Goal: Task Accomplishment & Management: Manage account settings

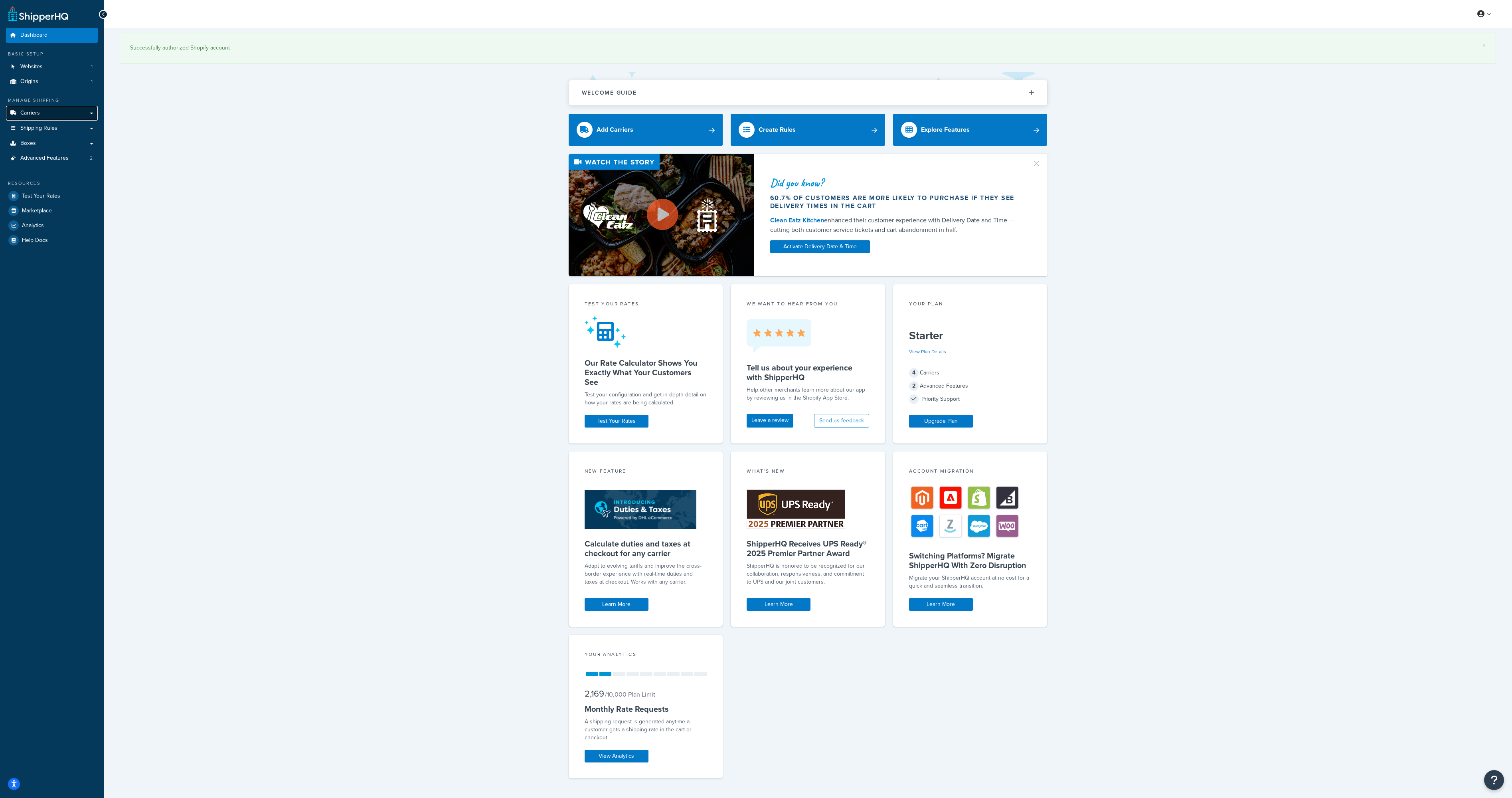
click at [42, 116] on link "Carriers" at bounding box center [52, 113] width 92 height 15
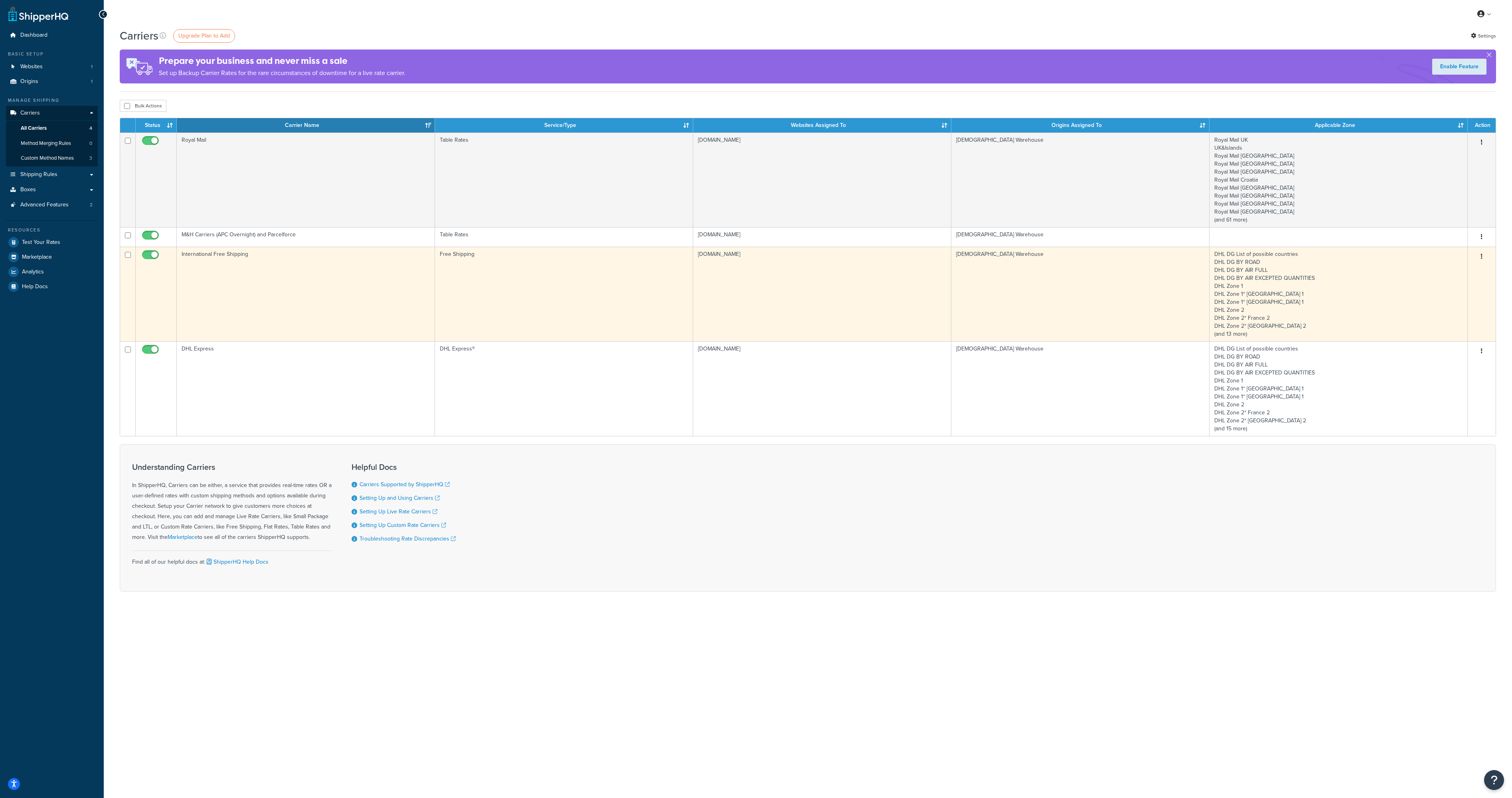
click at [1485, 256] on button "button" at bounding box center [1481, 257] width 11 height 13
click at [1454, 270] on link "Edit" at bounding box center [1449, 273] width 63 height 16
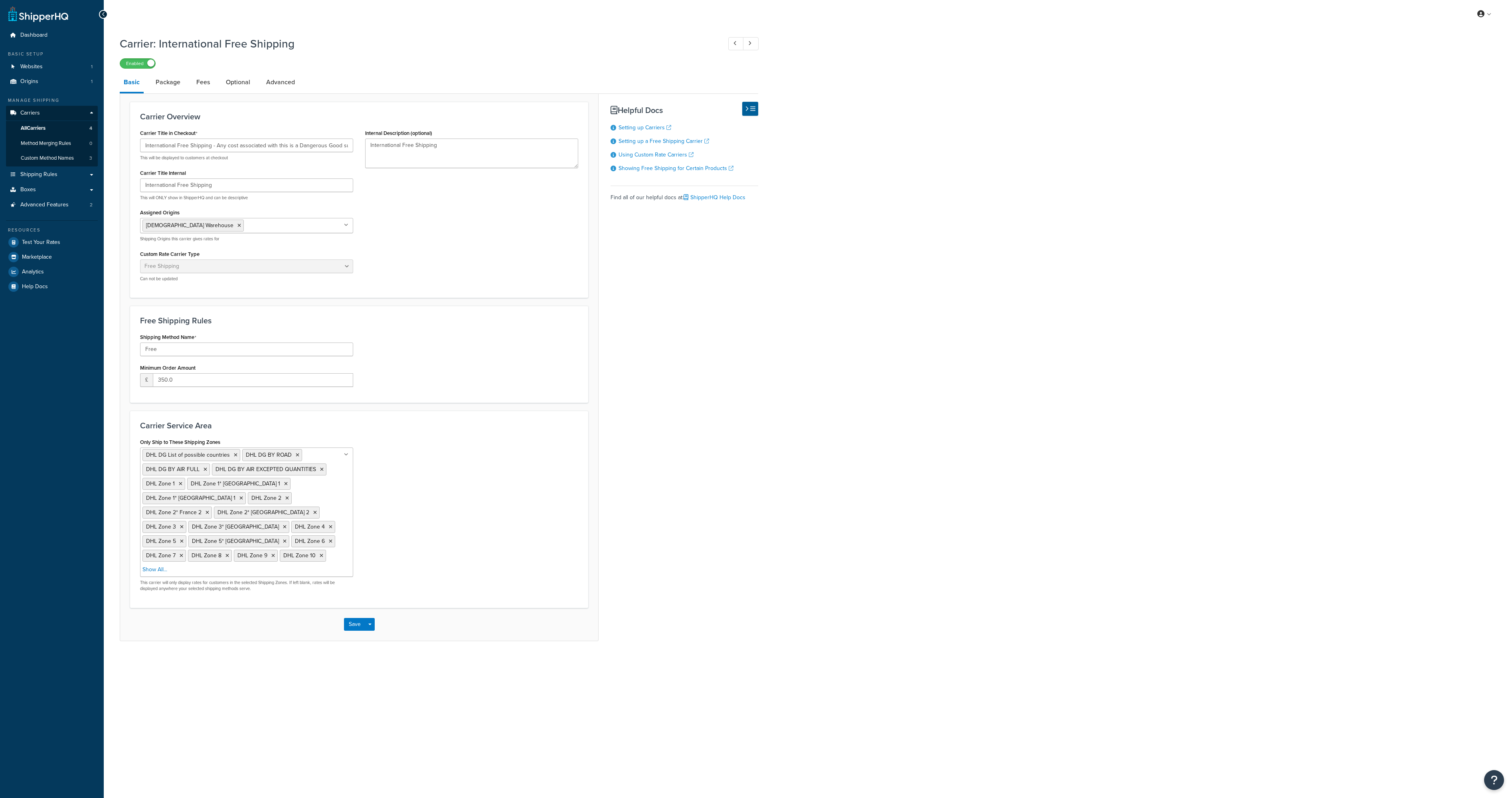
select select "free"
drag, startPoint x: 228, startPoint y: 143, endPoint x: 387, endPoint y: 143, distance: 159.0
click at [353, 143] on input "International Free Shipping - Any cost associated with this is a Dangerous Good…" at bounding box center [247, 145] width 213 height 14
click at [296, 144] on input "International Free Shipping - Any cost associated with this is a Dangerous Good…" at bounding box center [247, 145] width 213 height 14
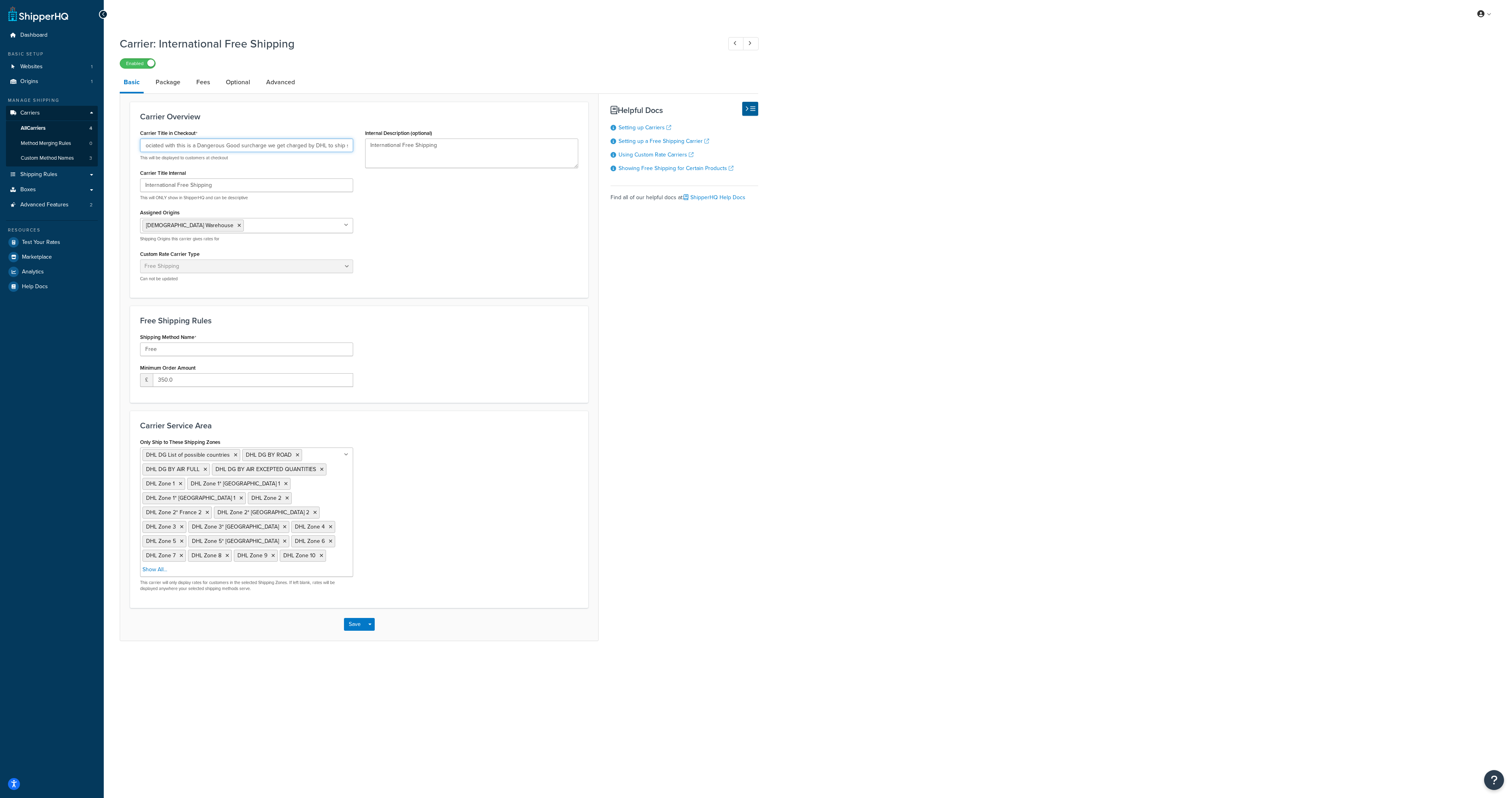
scroll to position [0, 0]
drag, startPoint x: 191, startPoint y: 144, endPoint x: 80, endPoint y: 146, distance: 111.0
click at [140, 146] on input "International Free Shipping - Any cost associated with this is a Dangerous Good…" at bounding box center [247, 145] width 213 height 14
click at [241, 82] on link "Optional" at bounding box center [238, 82] width 32 height 19
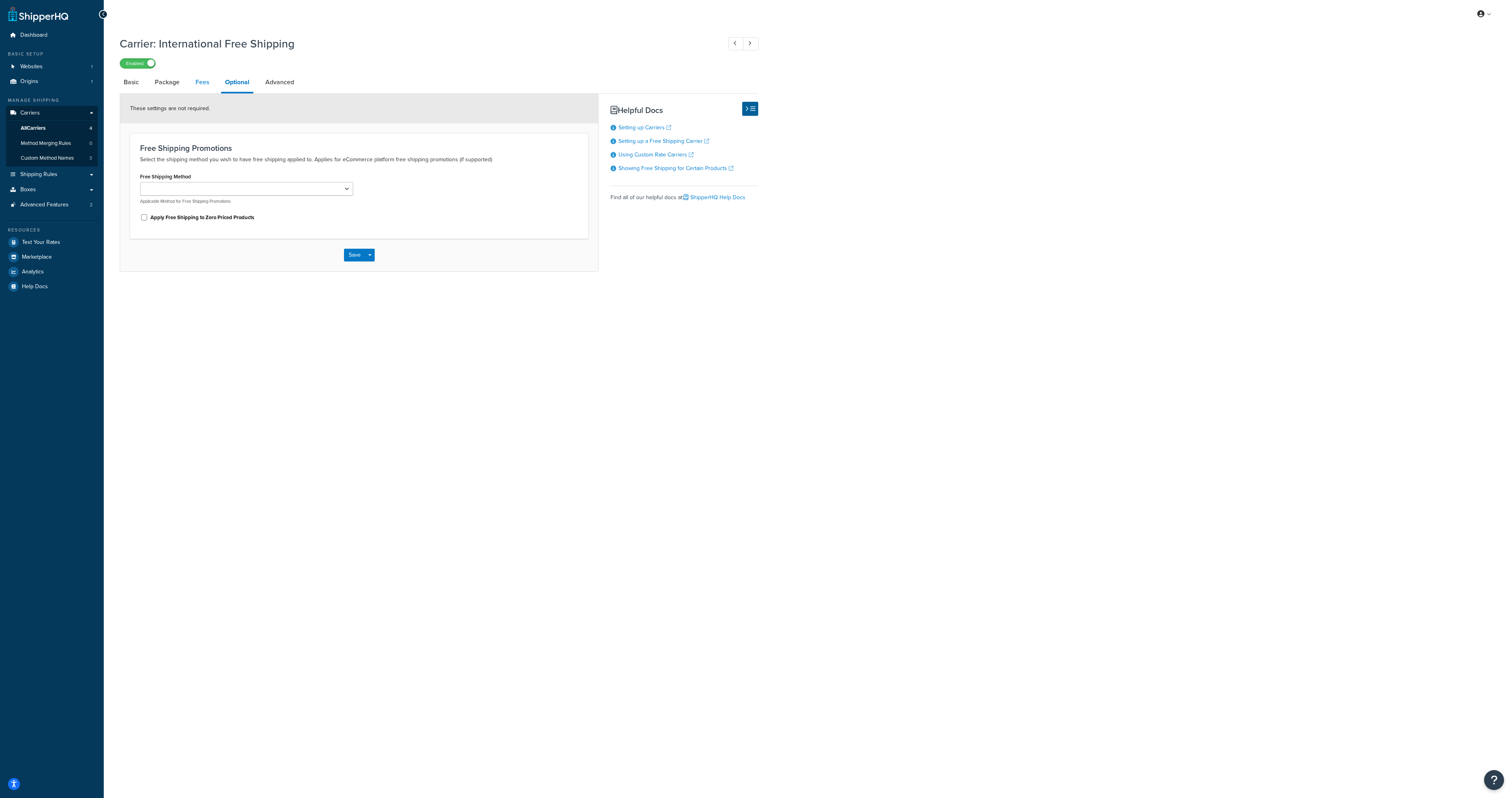
click at [192, 82] on link "Fees" at bounding box center [202, 82] width 22 height 19
select select "AFTER"
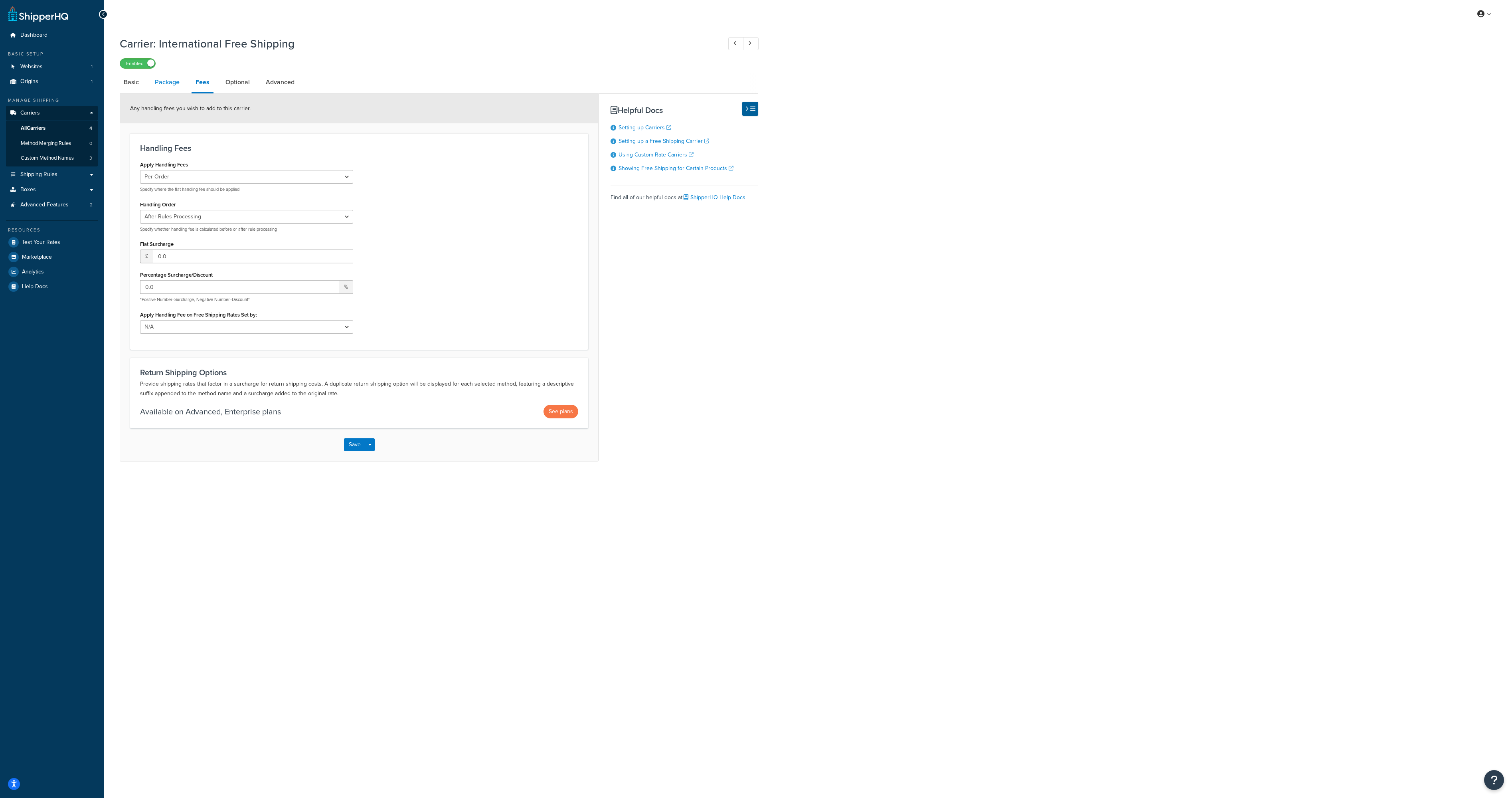
click at [171, 83] on link "Package" at bounding box center [167, 82] width 33 height 19
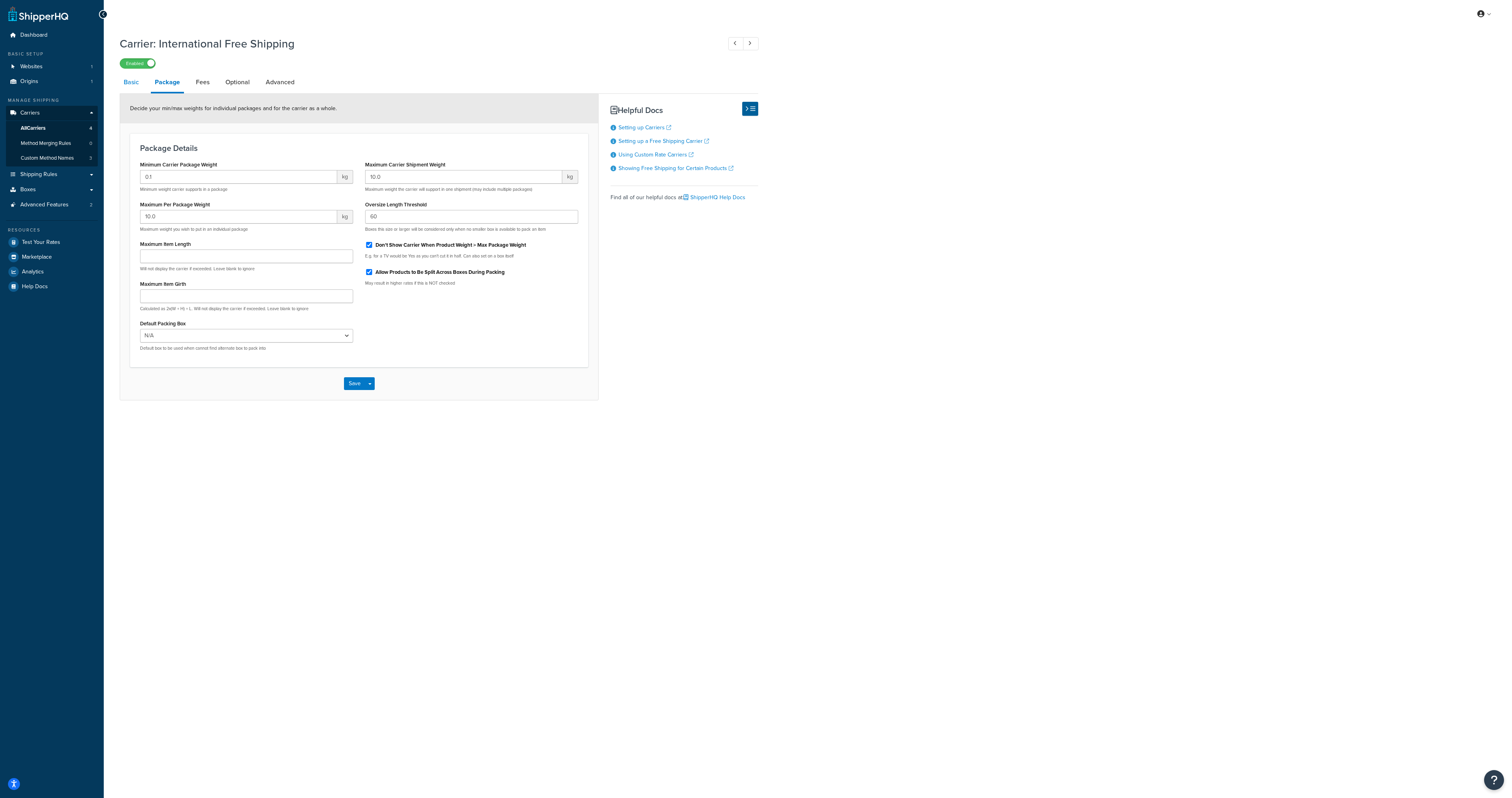
click at [129, 87] on link "Basic" at bounding box center [131, 82] width 23 height 19
select select "free"
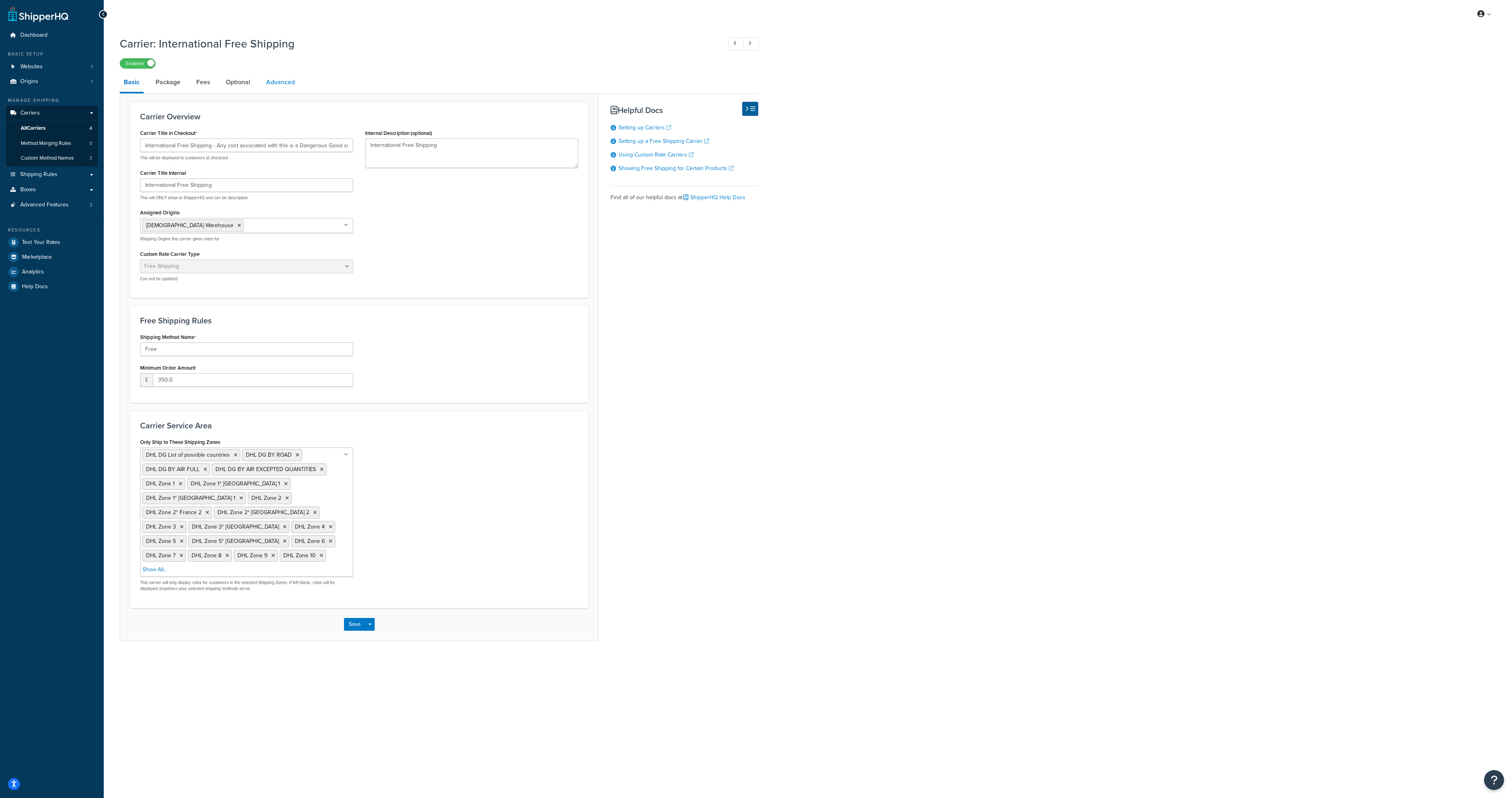
click at [275, 82] on link "Advanced" at bounding box center [281, 82] width 37 height 19
select select "false"
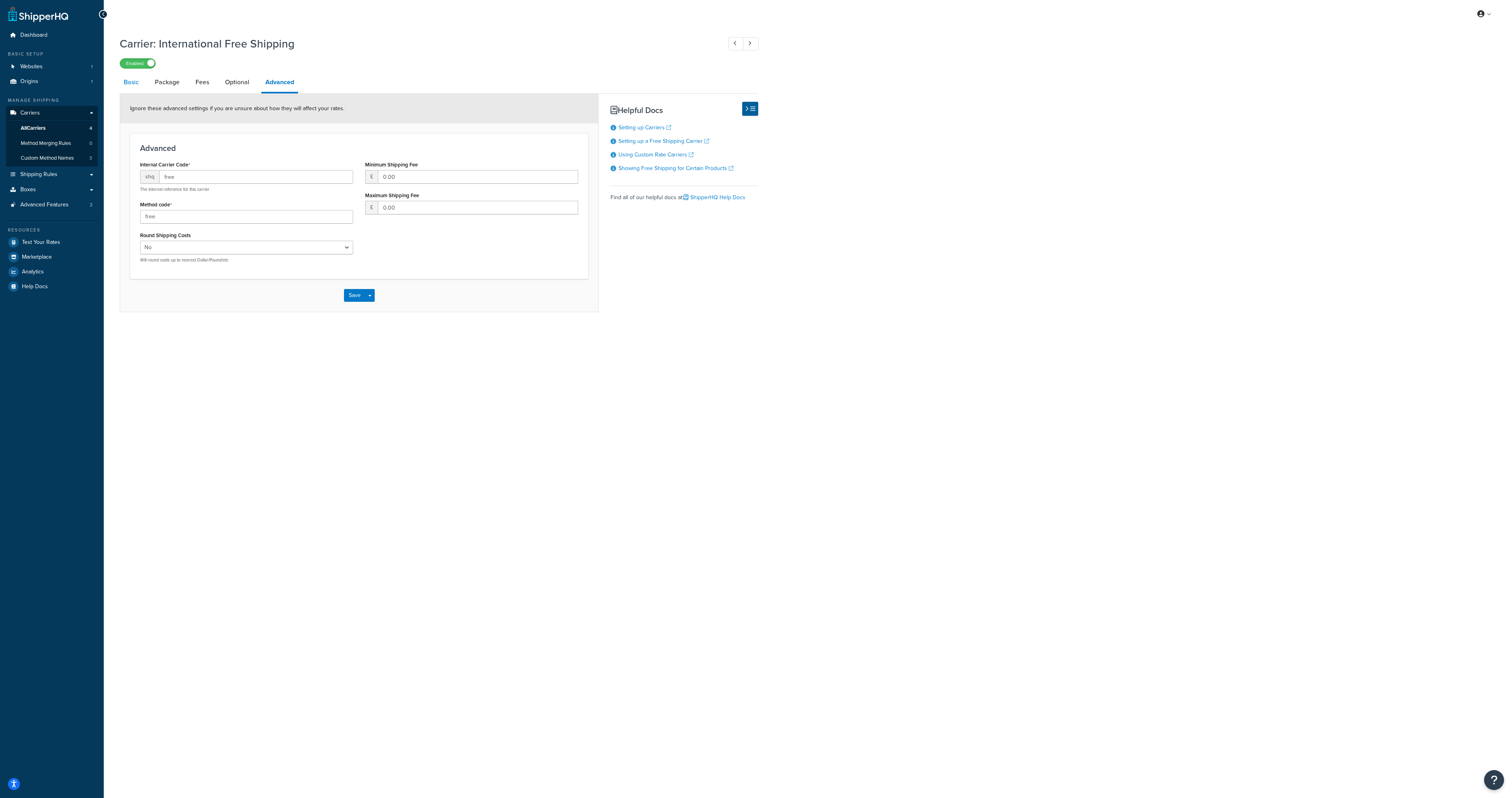
click at [131, 82] on link "Basic" at bounding box center [131, 82] width 23 height 19
select select "free"
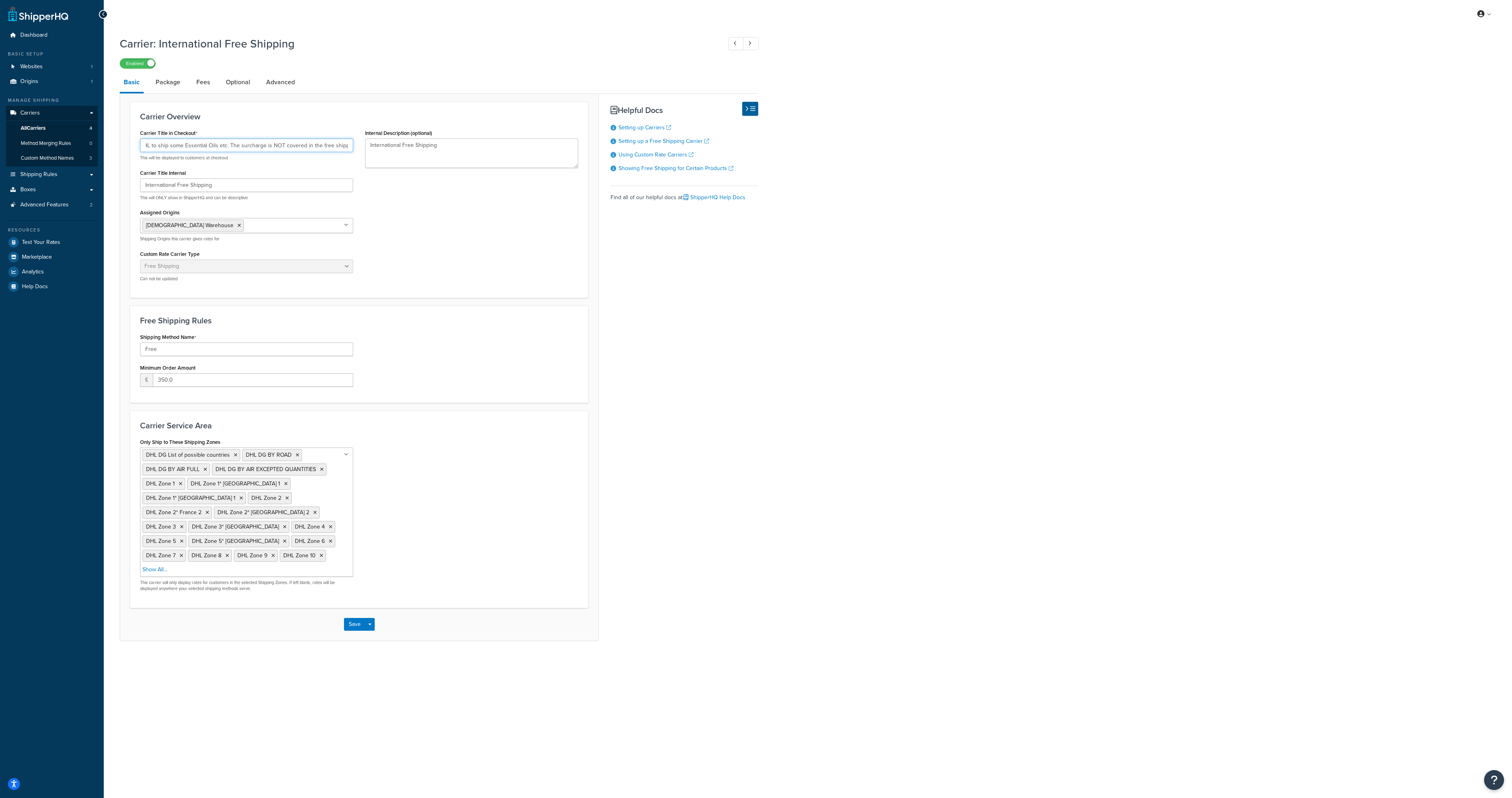
scroll to position [0, 272]
drag, startPoint x: 246, startPoint y: 148, endPoint x: 144, endPoint y: 154, distance: 102.2
click at [144, 152] on input "International Free Shipping - Any cost associated with this is a Dangerous Good…" at bounding box center [247, 145] width 213 height 14
drag, startPoint x: 242, startPoint y: 148, endPoint x: 158, endPoint y: 140, distance: 84.4
click at [151, 140] on input "International Free Shipping - Any cost associated with this is a Dangerous Good…" at bounding box center [247, 145] width 213 height 14
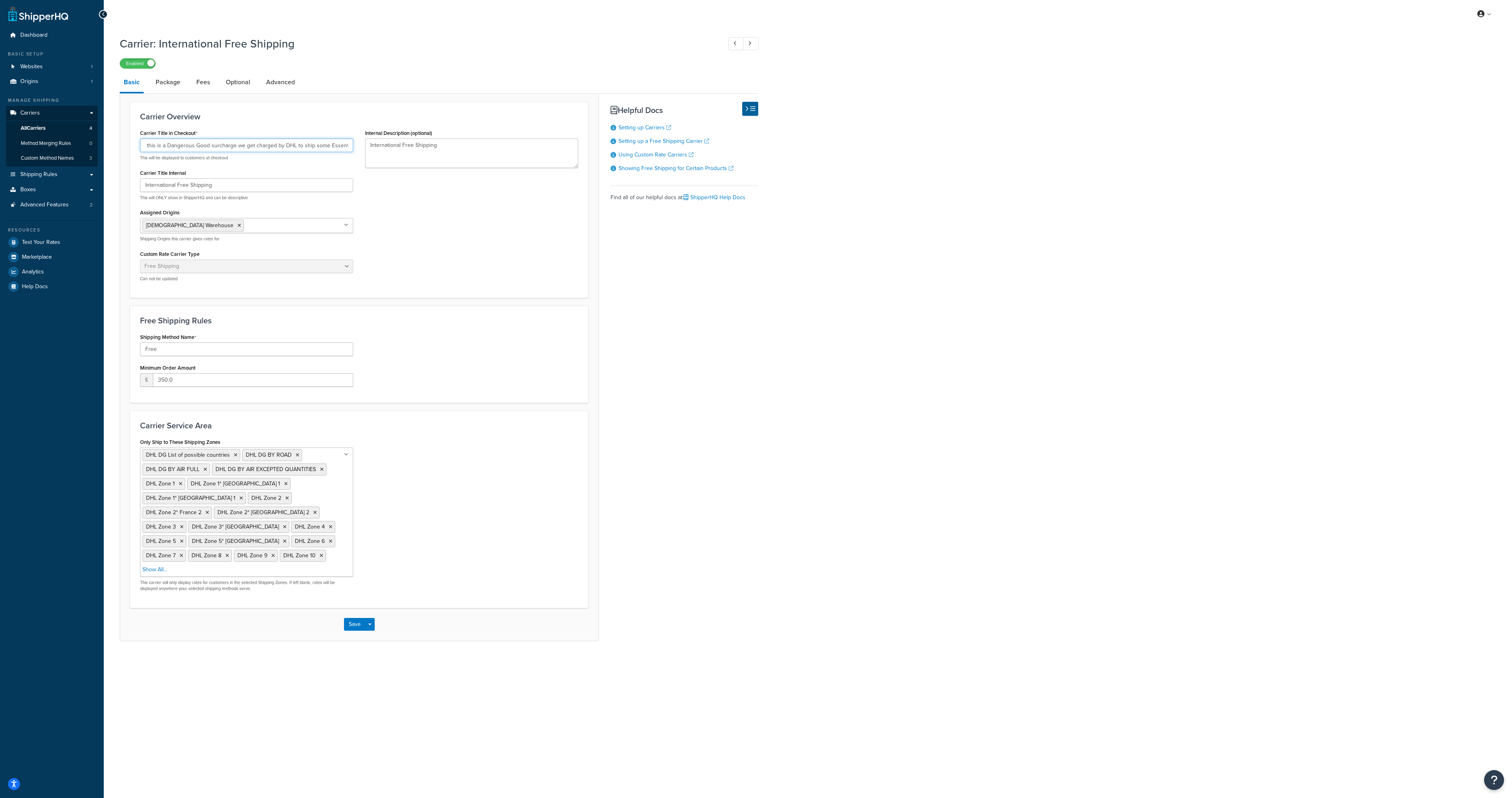
scroll to position [0, 95]
click at [252, 147] on input "International Free Shipping - Any cost associated with this is a Dangerous Good…" at bounding box center [247, 145] width 213 height 14
click at [215, 147] on input "International Free Shipping - Any cost associated with this is a Dangerous Good…" at bounding box center [247, 145] width 213 height 14
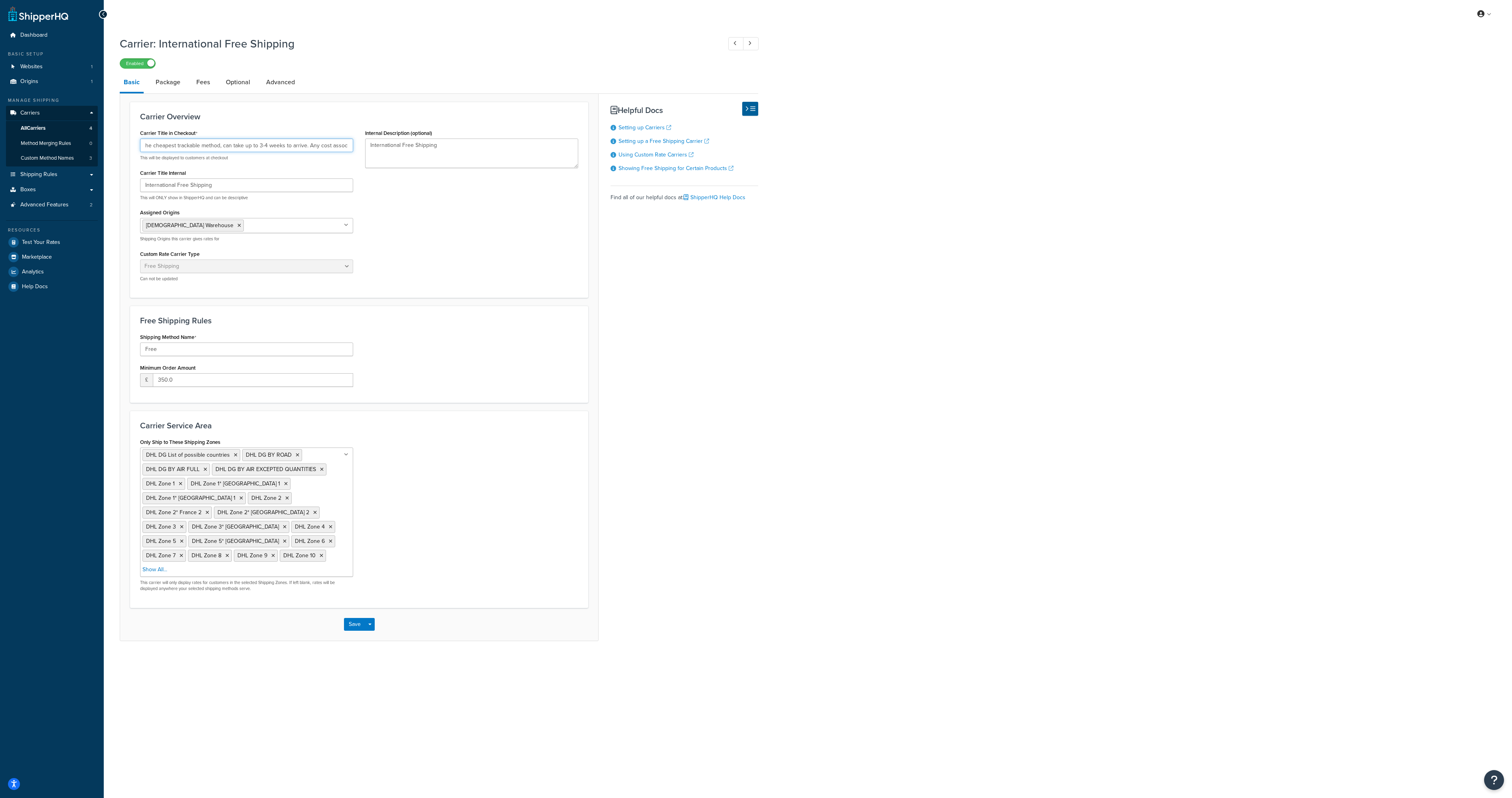
click at [219, 143] on input "International Free Shipping - Will be sent by the cheapest trackable method, ca…" at bounding box center [247, 145] width 213 height 14
click at [275, 144] on input "International Free Shipping - Will be sent by the cheapest trackable method suc…" at bounding box center [247, 145] width 213 height 14
click at [288, 169] on div "Carrier Title Internal International Free Shipping This will ONLY show in Shipp…" at bounding box center [247, 184] width 213 height 33
click at [356, 618] on button "Save" at bounding box center [355, 624] width 22 height 13
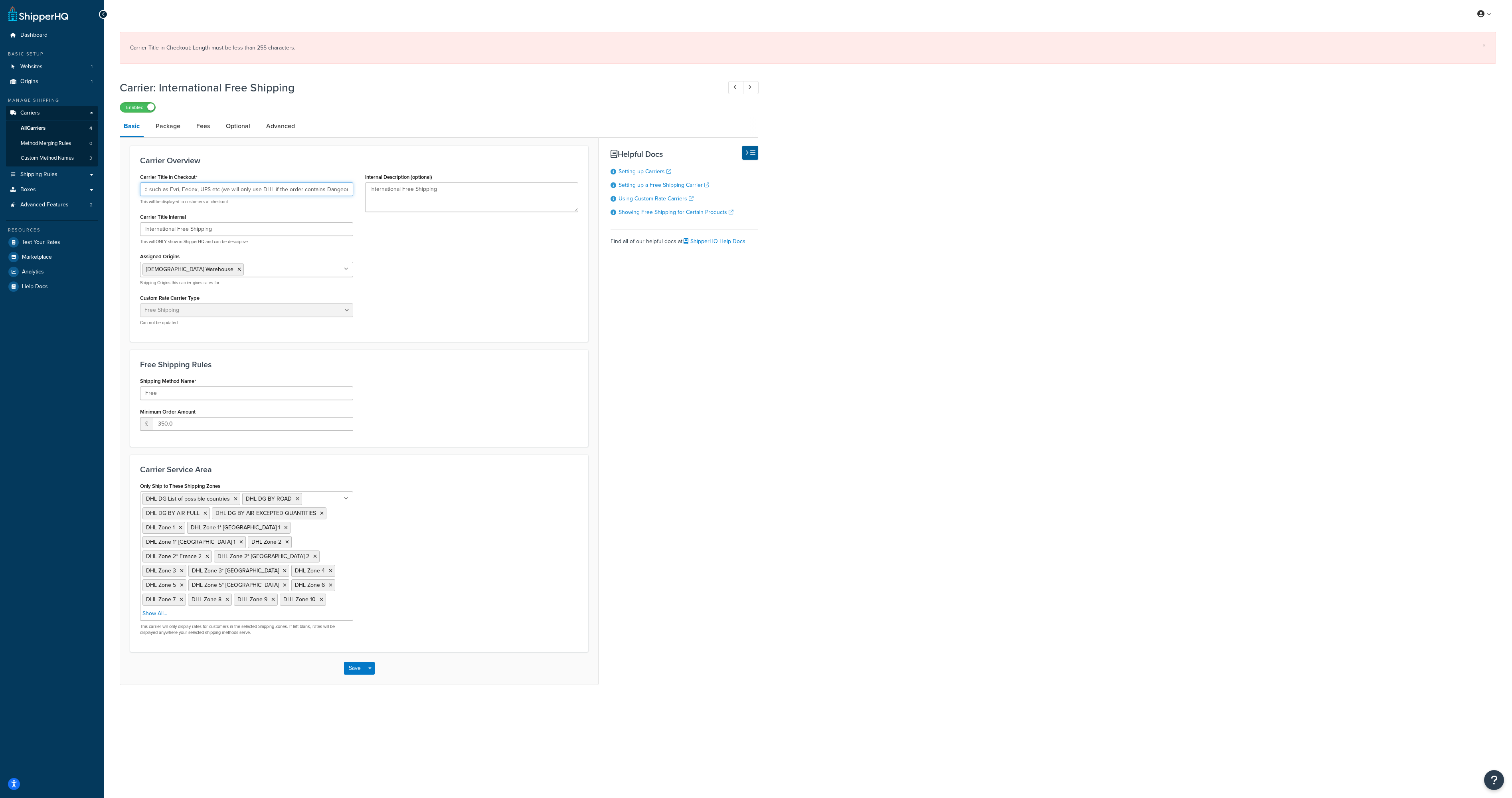
click at [193, 190] on input "International Free Shipping - Will be sent by the cheapest trackable method suc…" at bounding box center [247, 189] width 213 height 14
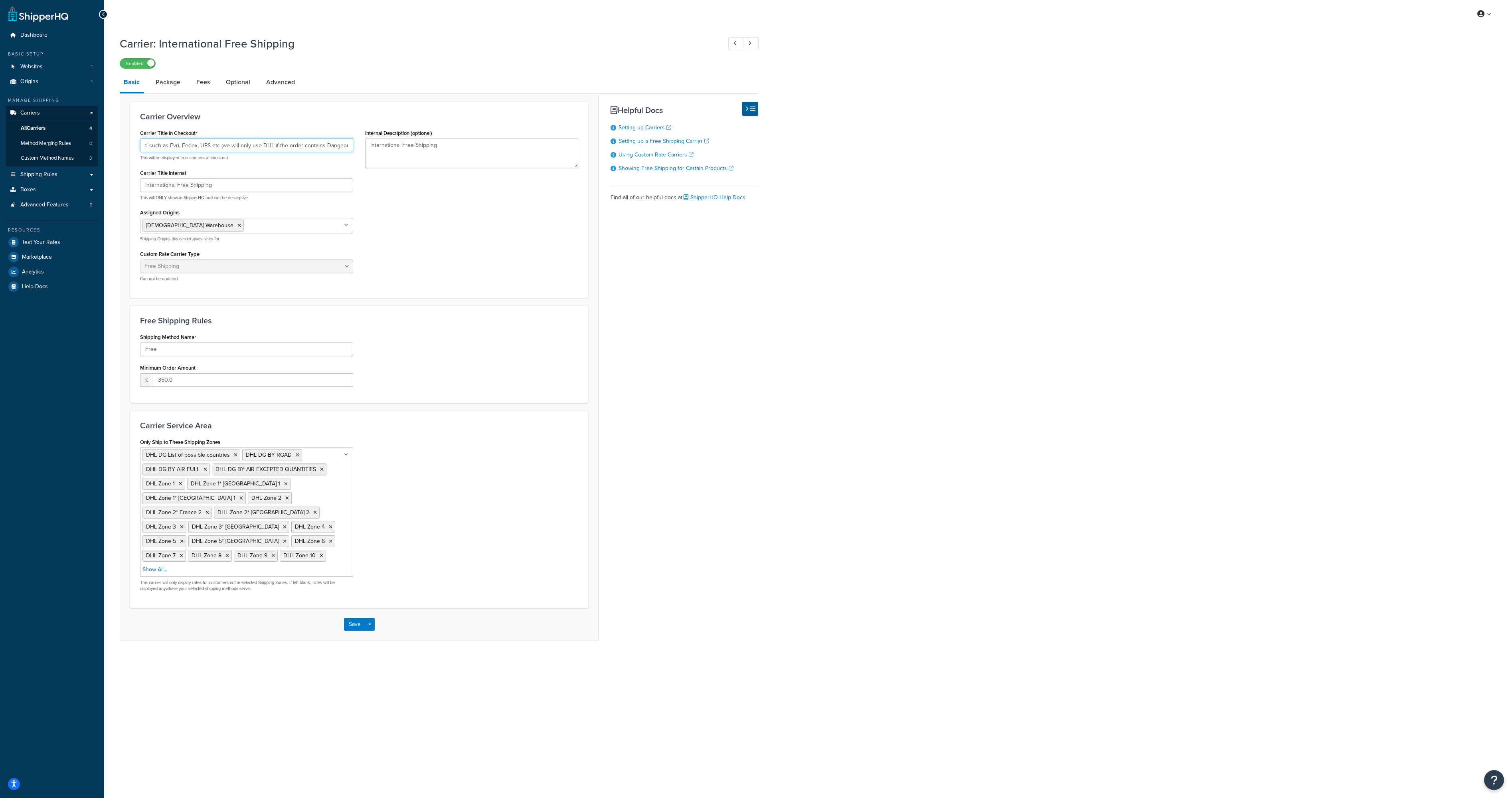
click at [295, 149] on input "International Free Shipping - Will be sent by the cheapest trackable method suc…" at bounding box center [247, 145] width 213 height 14
click at [175, 145] on input "International Free Shipping - Will be sent by the cheapest trackable method suc…" at bounding box center [247, 145] width 213 height 14
paste input "Take up to 3-4 weeks to arrive via cheapest method availabl"
click at [349, 618] on button "Save" at bounding box center [355, 624] width 22 height 13
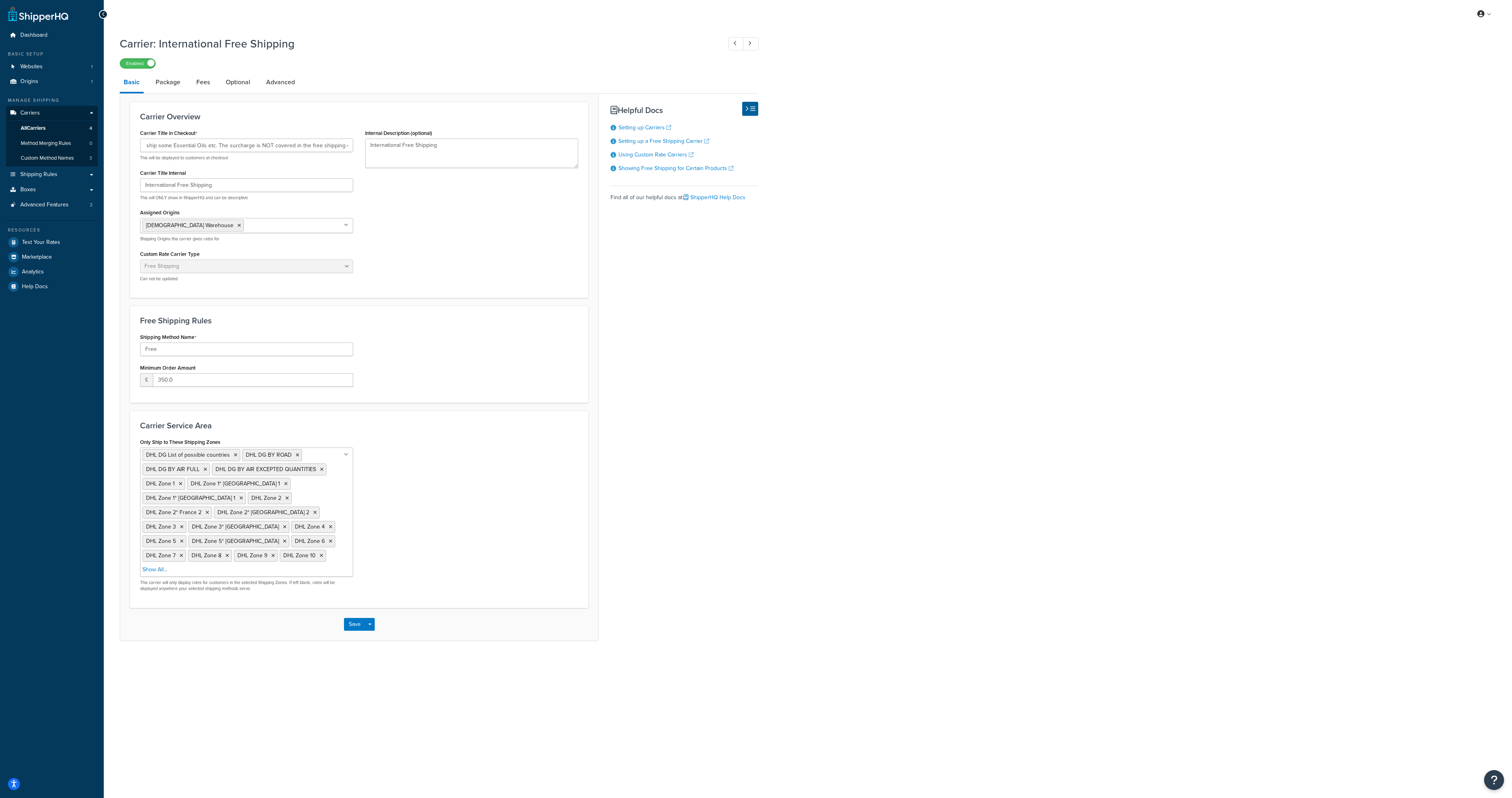
click at [335, 165] on div "Carrier Title in Checkout International Free Shipping - Take up to 3-4 weeks to…" at bounding box center [246, 207] width 225 height 160
click at [312, 145] on input "International Free Shipping - Take up to 3-4 weeks to arrive via cheapest metho…" at bounding box center [247, 145] width 213 height 14
paste input "(3–4 weeks via lowest-cost courier). Dangerous Goods surcharge (e.g. for Essent…"
type input "International Free Shipping (3–4 weeks via lowest-cost courier). Dangerous Good…"
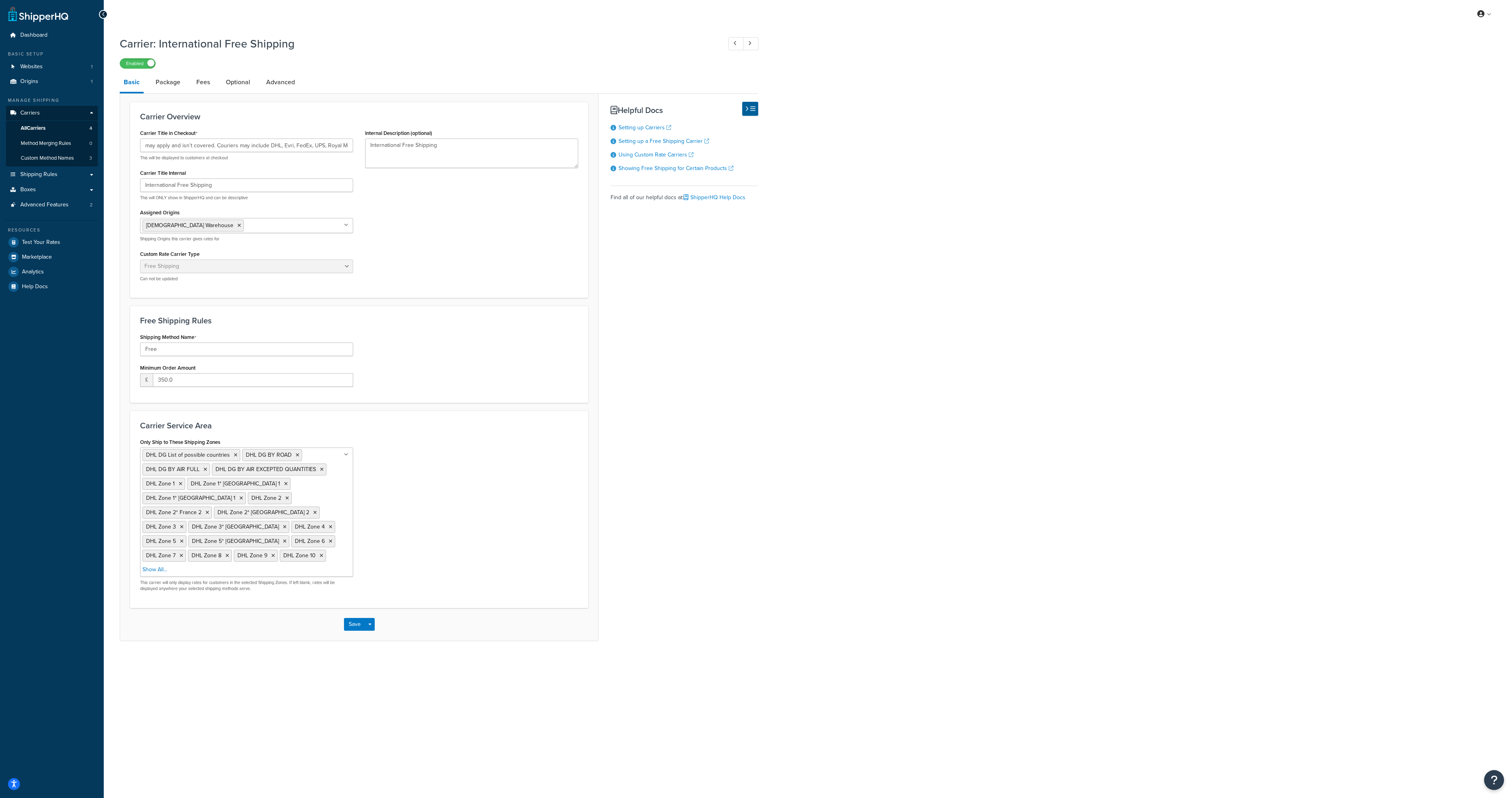
click at [379, 187] on div "Carrier Title in Checkout International Free Shipping (3–4 weeks via lowest-cos…" at bounding box center [359, 207] width 450 height 160
click at [353, 618] on button "Save" at bounding box center [355, 624] width 22 height 13
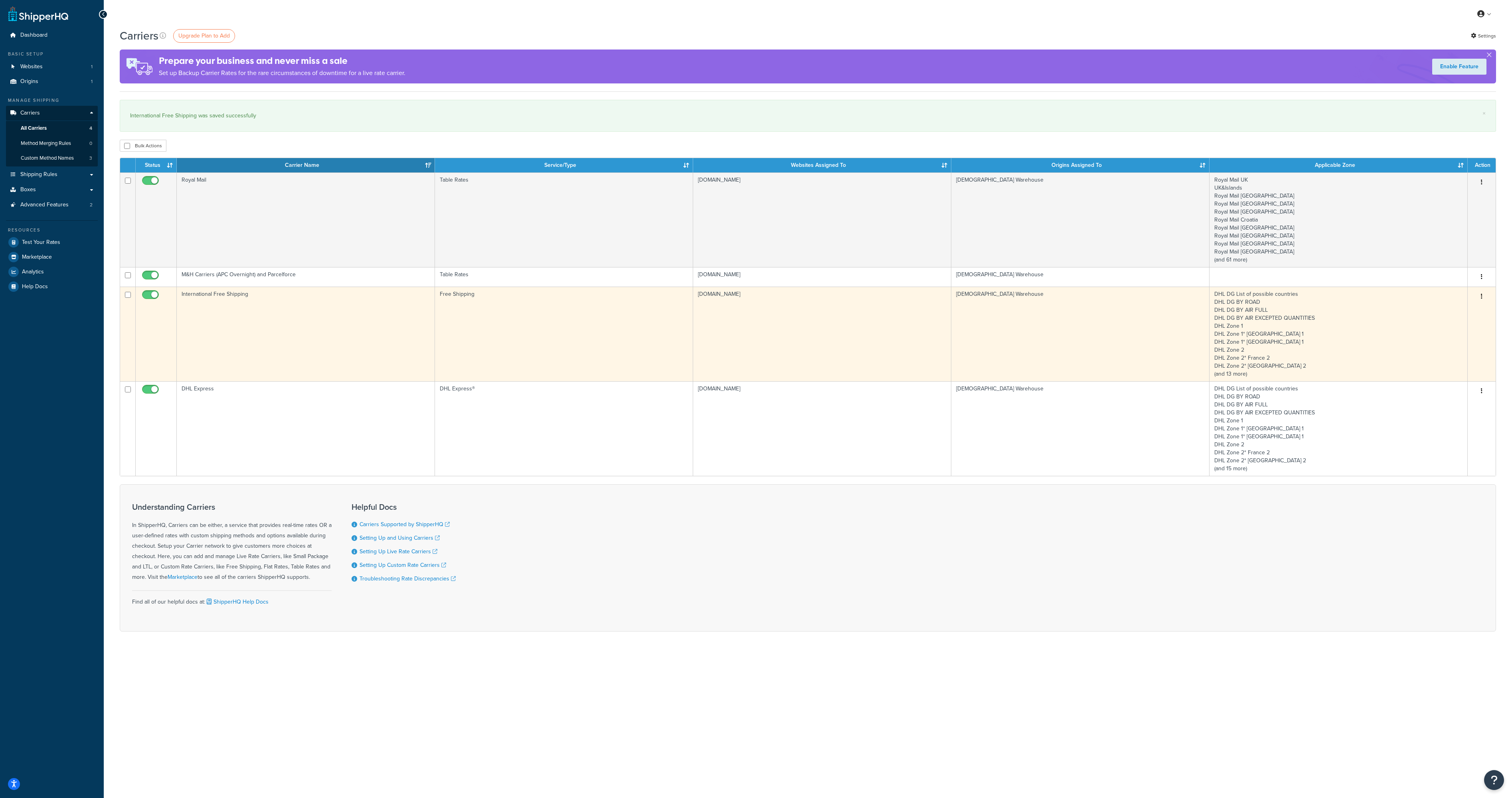
click at [1481, 294] on button "button" at bounding box center [1481, 297] width 11 height 13
click at [1454, 312] on link "Edit" at bounding box center [1449, 313] width 63 height 16
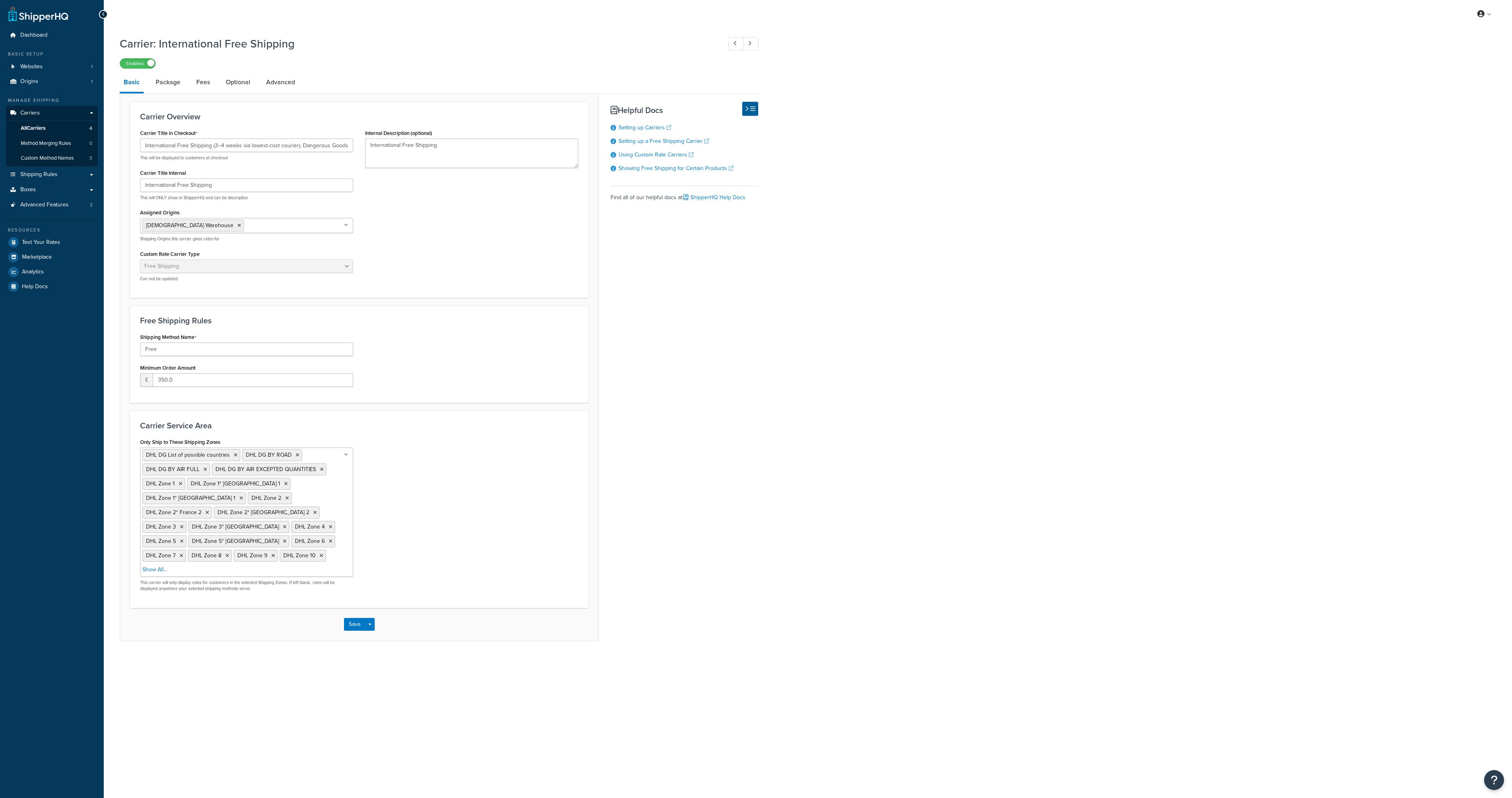
select select "free"
click at [187, 149] on input "International Free Shipping (3–4 weeks via lowest-cost courier). Dangerous Good…" at bounding box center [247, 145] width 213 height 14
click at [214, 144] on input "International Free Shipping (3–4 weeks via lowest-cost courier). Dangerous Good…" at bounding box center [247, 145] width 213 height 14
type input "International Free Shipping (up to 3–4 weeks via lowest-cost courier). Dangerou…"
click at [355, 618] on button "Save" at bounding box center [355, 624] width 22 height 13
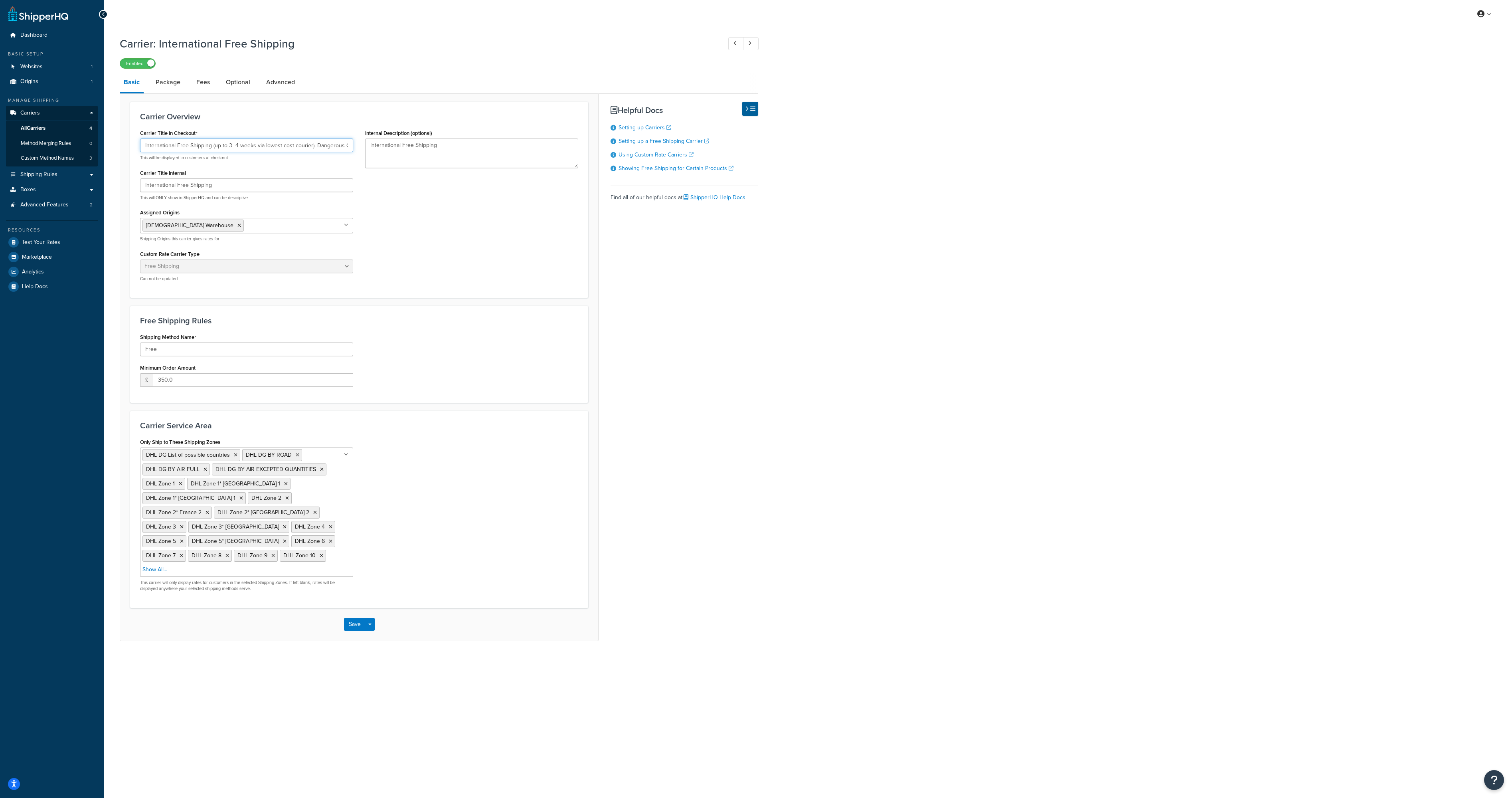
click at [248, 148] on input "International Free Shipping (up to 3–4 weeks via lowest-cost courier). Dangerou…" at bounding box center [247, 145] width 213 height 14
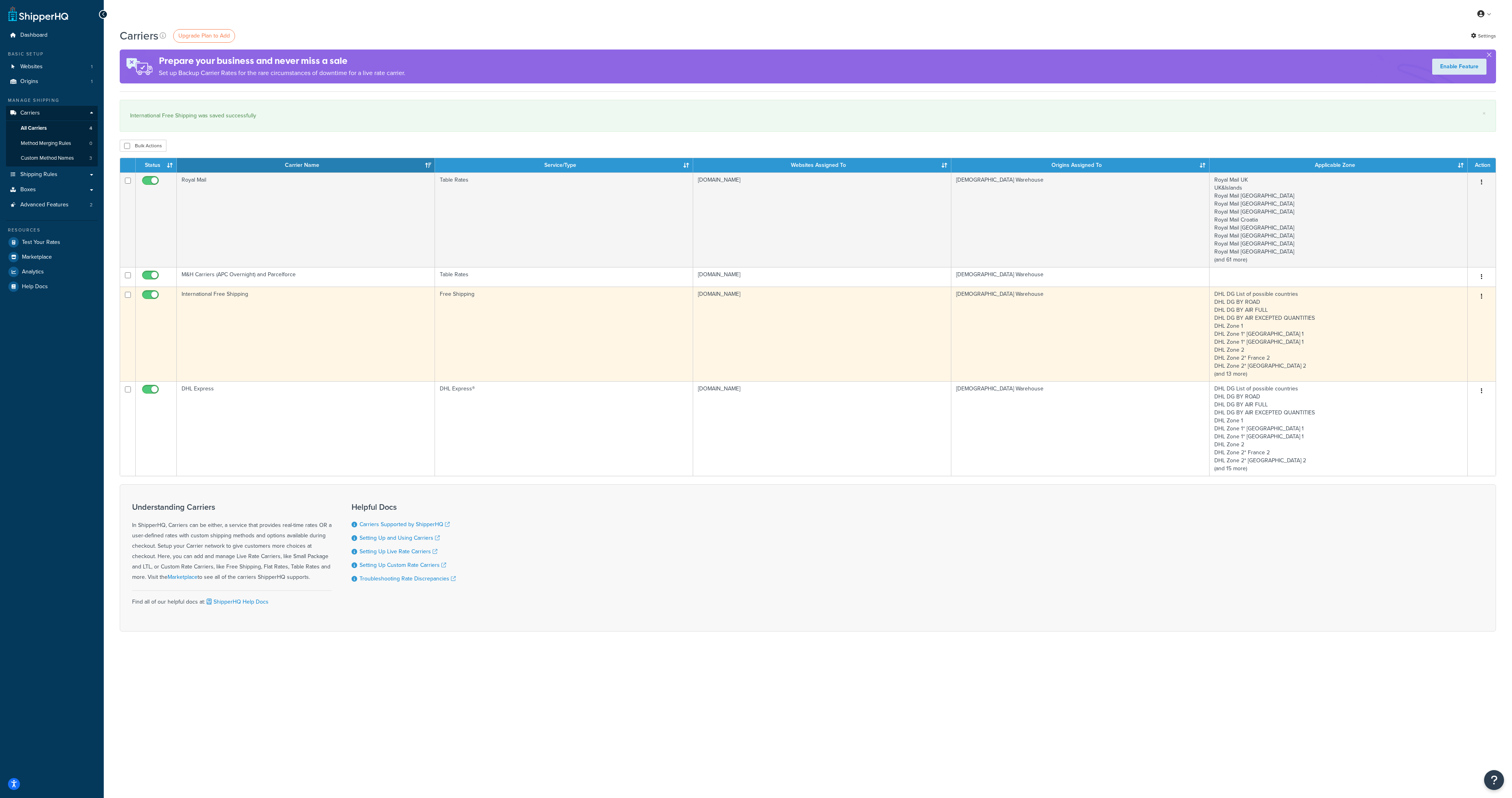
click at [1481, 297] on icon "button" at bounding box center [1481, 297] width 2 height 6
click at [1454, 314] on link "Edit" at bounding box center [1449, 313] width 63 height 16
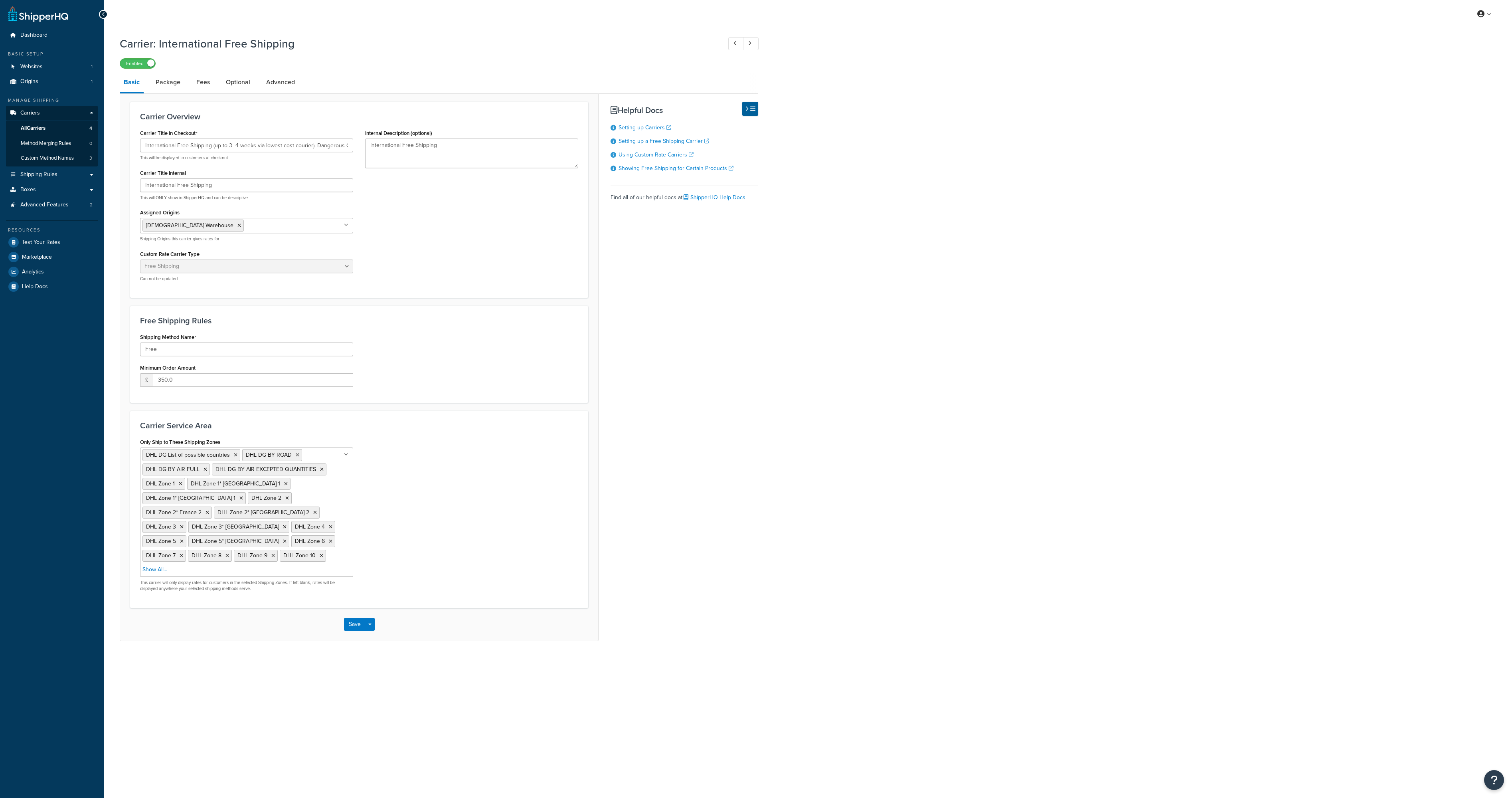
select select "free"
drag, startPoint x: 220, startPoint y: 144, endPoint x: 359, endPoint y: 148, distance: 139.1
click at [353, 148] on input "International Free Shipping (up to 3–4 weeks via lowest-cost courier). Dangerou…" at bounding box center [247, 145] width 213 height 14
click at [357, 135] on div "Carrier Title in Checkout International Free Shipping (up to 3–4 weeks via lowe…" at bounding box center [246, 207] width 225 height 160
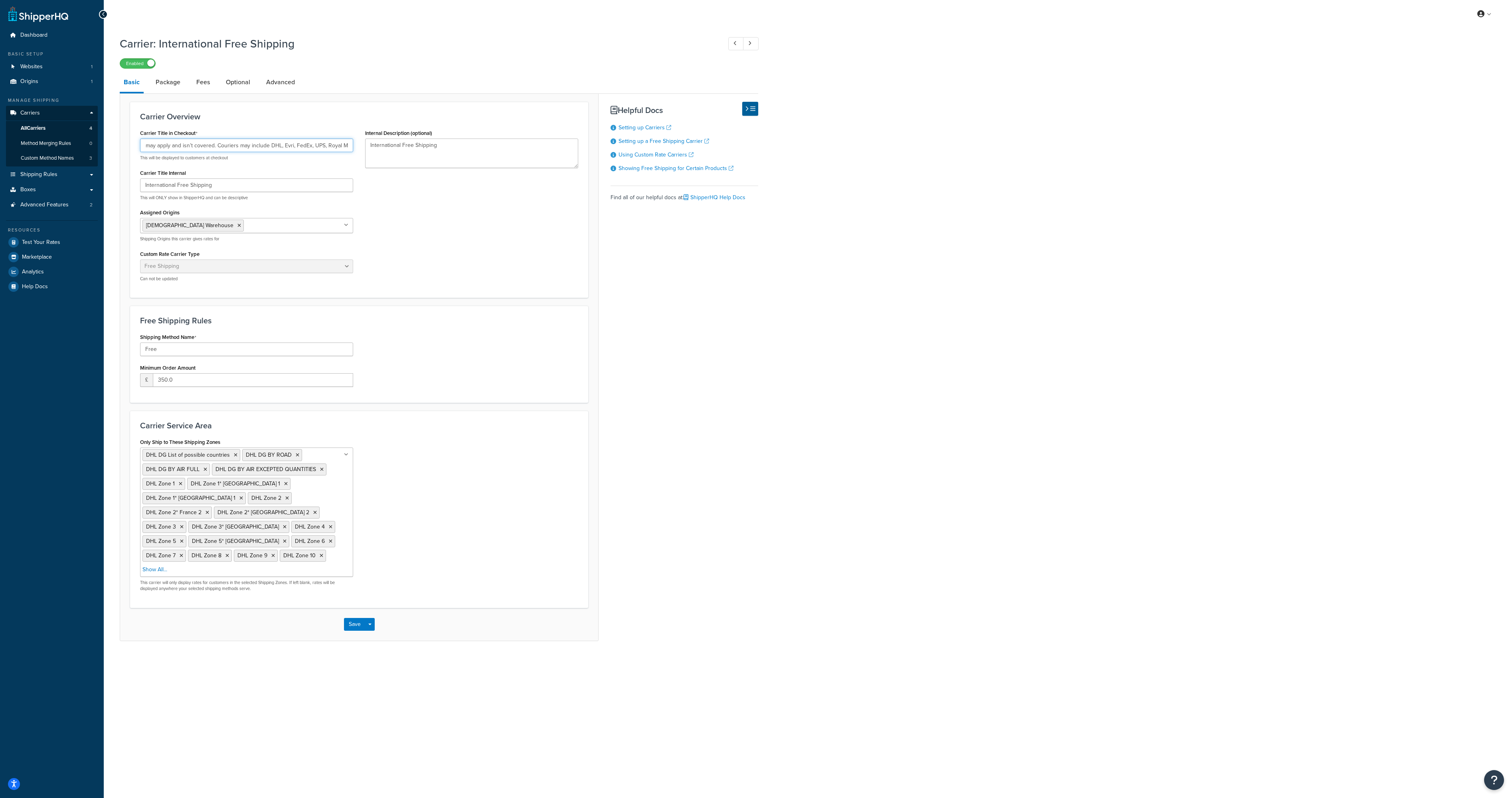
click at [221, 146] on input "International Free Shipping (up to 3–4 weeks via lowest-cost courier). Dangerou…" at bounding box center [247, 145] width 213 height 14
click at [171, 82] on link "Package" at bounding box center [168, 82] width 33 height 19
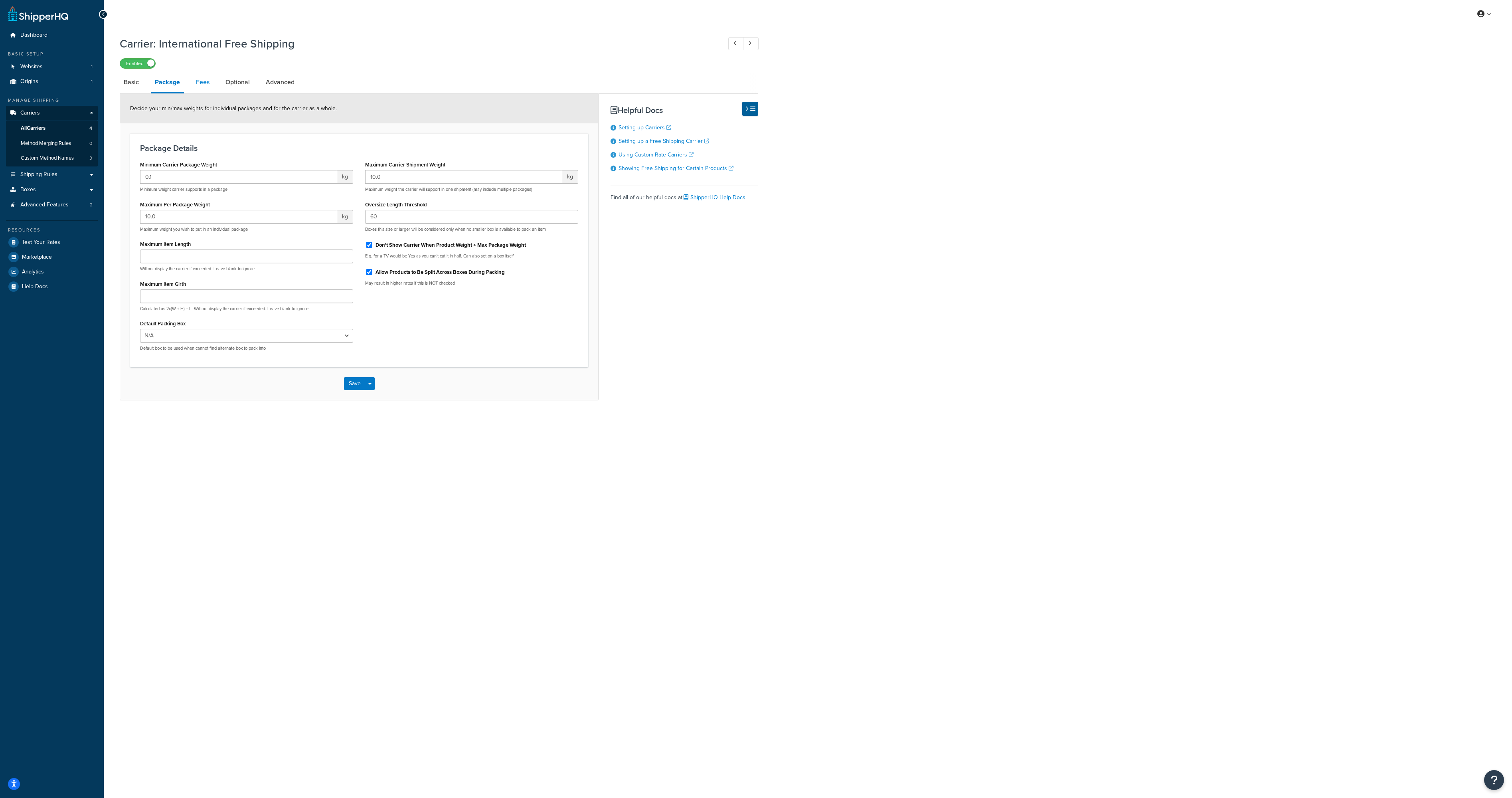
click at [201, 85] on link "Fees" at bounding box center [203, 82] width 22 height 19
select select "AFTER"
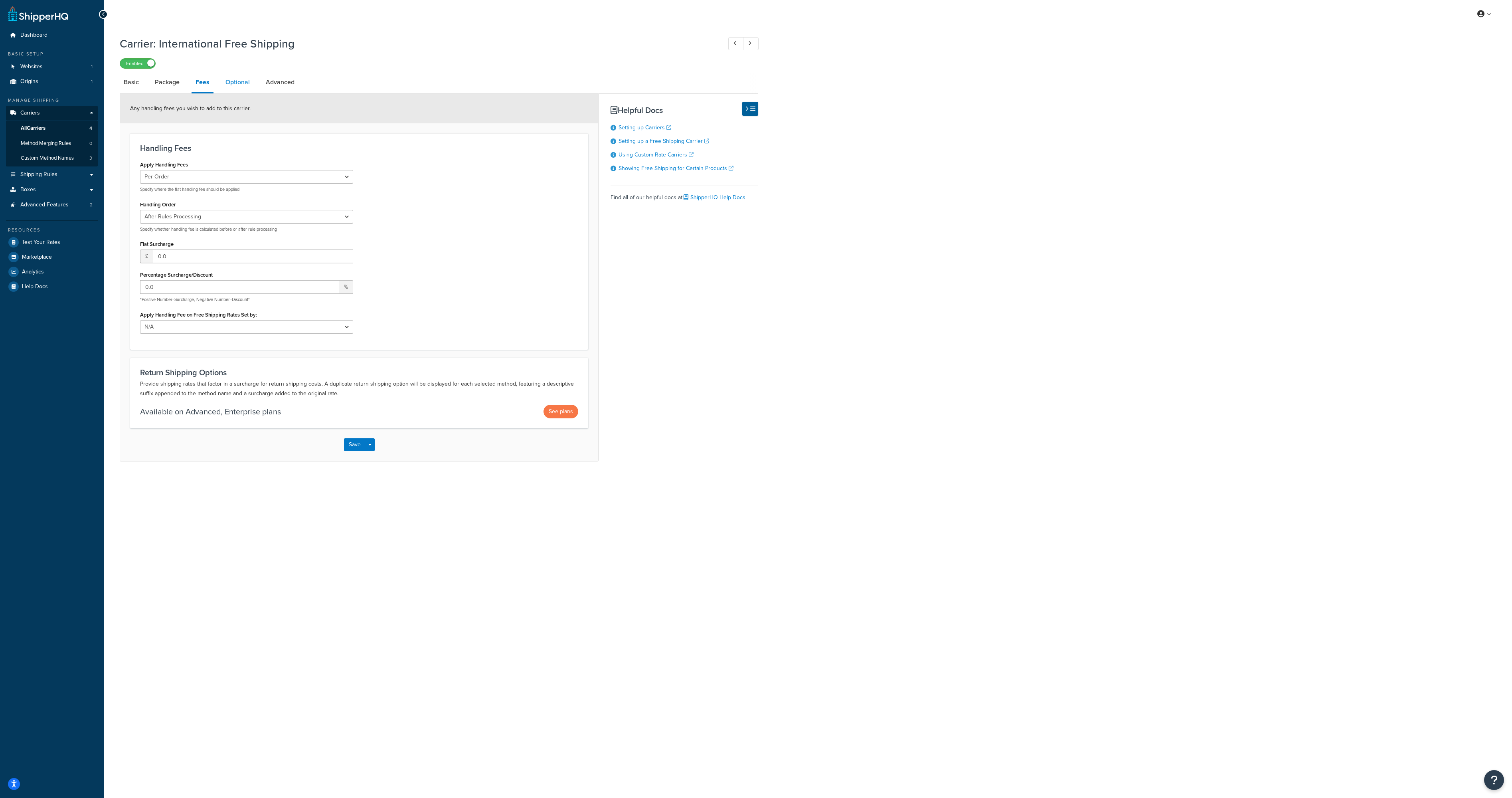
click at [246, 85] on link "Optional" at bounding box center [237, 82] width 32 height 19
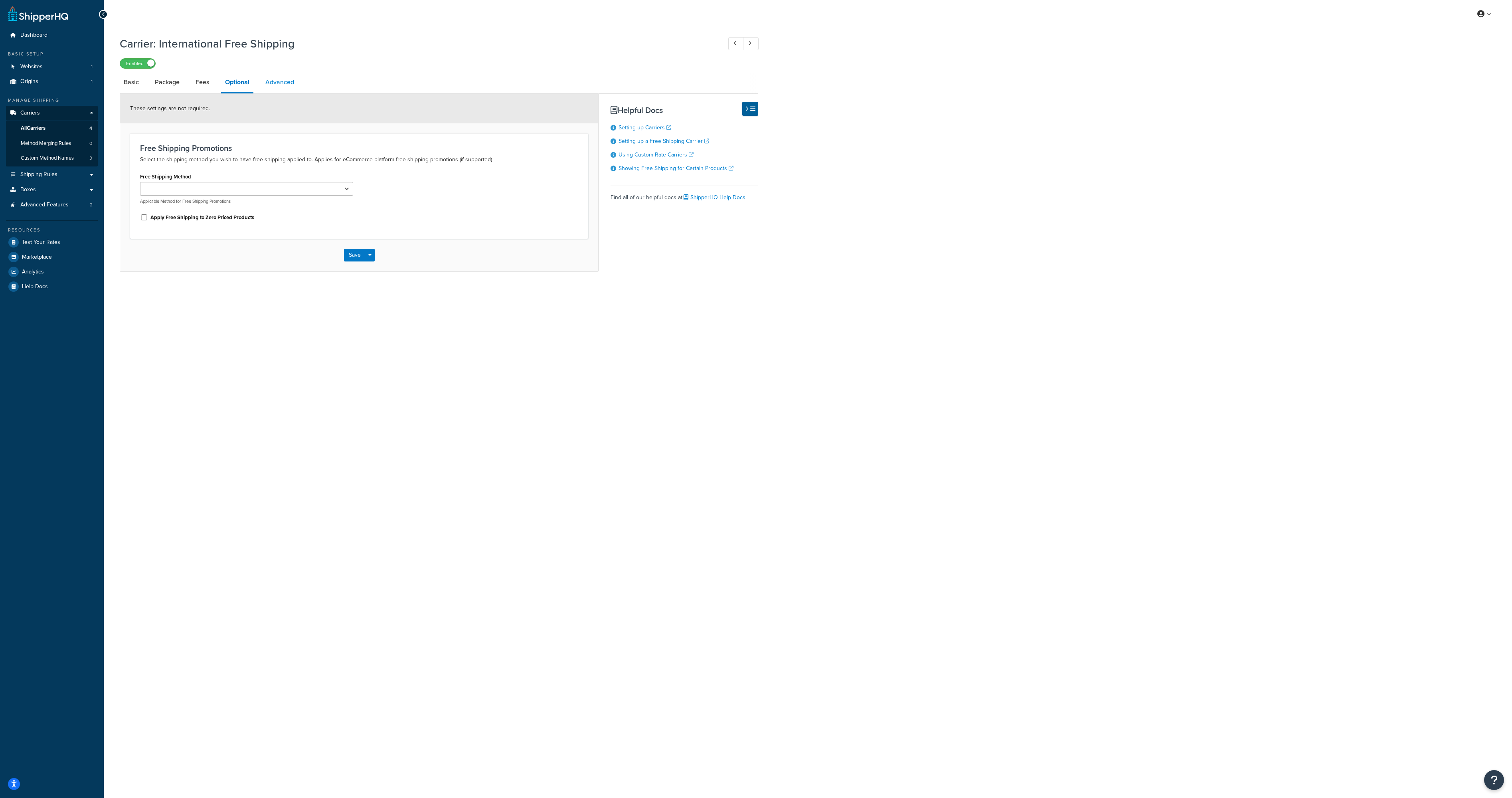
click at [284, 86] on link "Advanced" at bounding box center [279, 82] width 37 height 19
select select "false"
click at [130, 85] on link "Basic" at bounding box center [131, 82] width 23 height 19
select select "free"
